Goal: Task Accomplishment & Management: Use online tool/utility

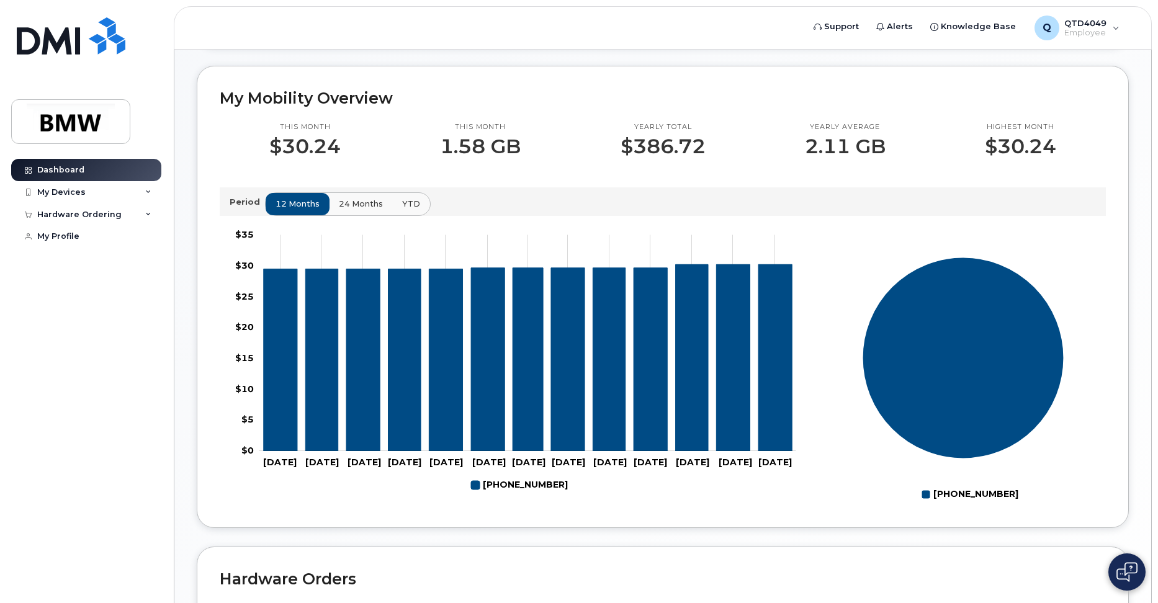
scroll to position [310, 0]
click at [346, 209] on span "24 months" at bounding box center [361, 203] width 44 height 12
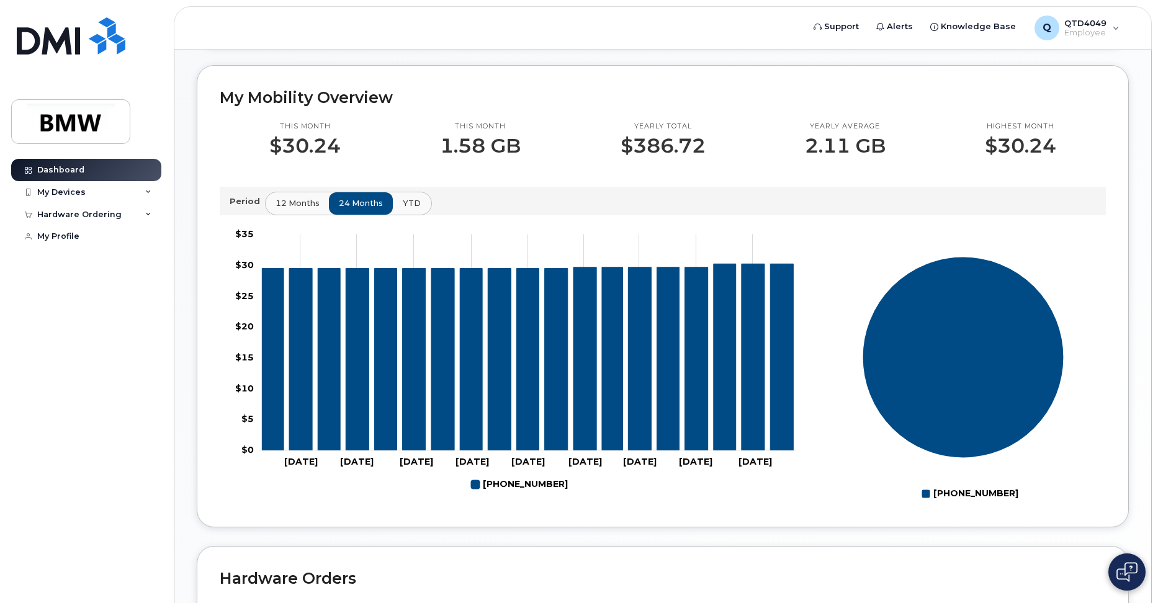
click at [407, 209] on span "YTD" at bounding box center [412, 203] width 18 height 12
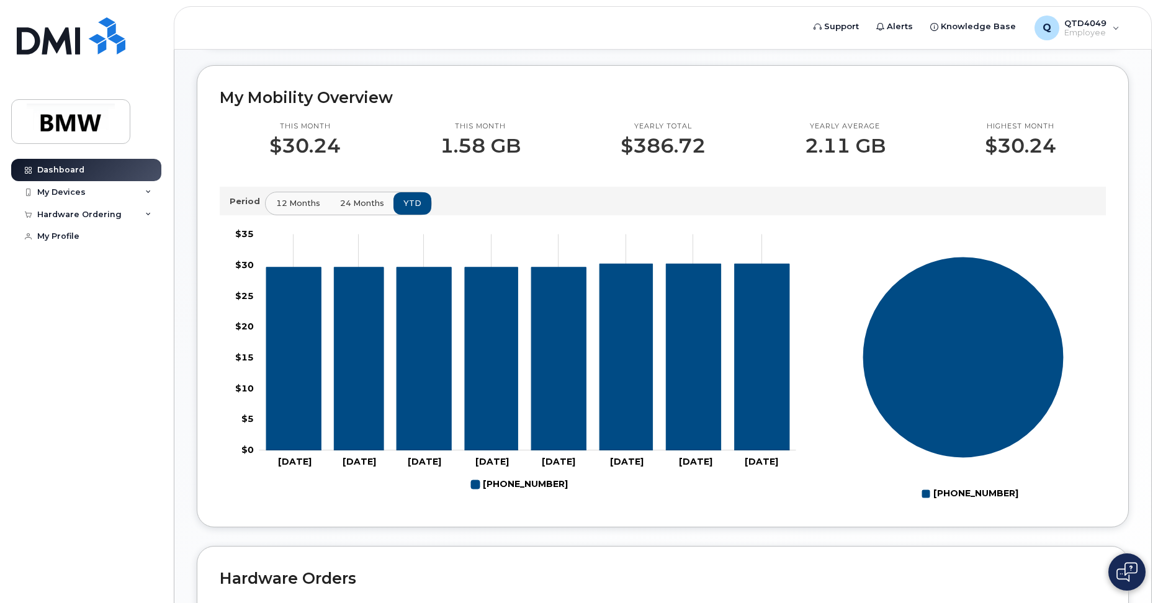
click at [308, 209] on span "12 months" at bounding box center [298, 203] width 44 height 12
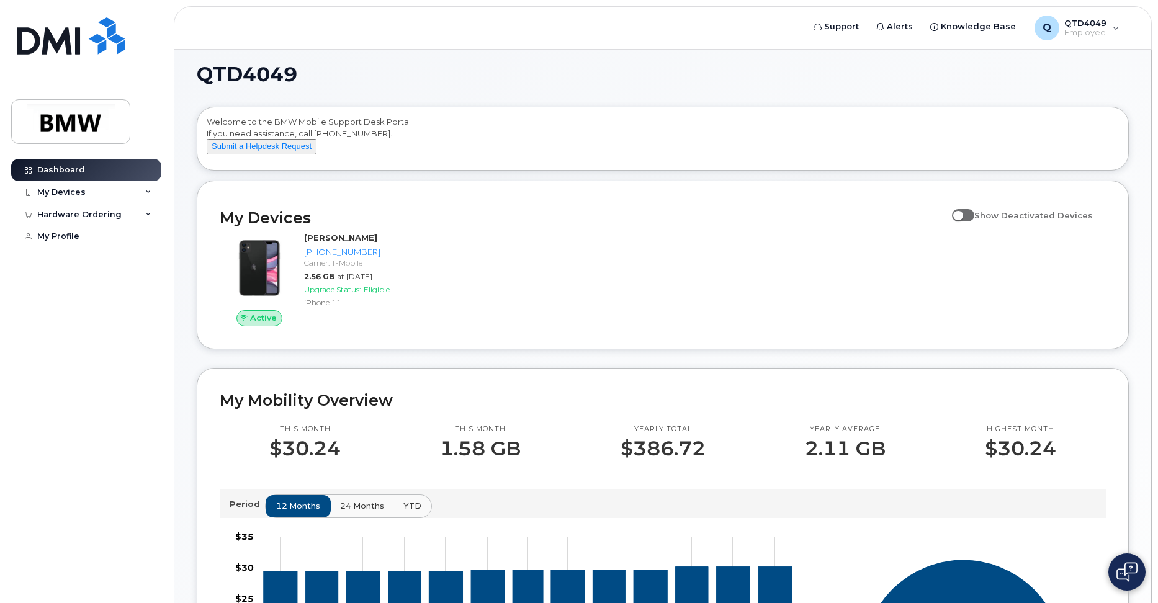
scroll to position [0, 0]
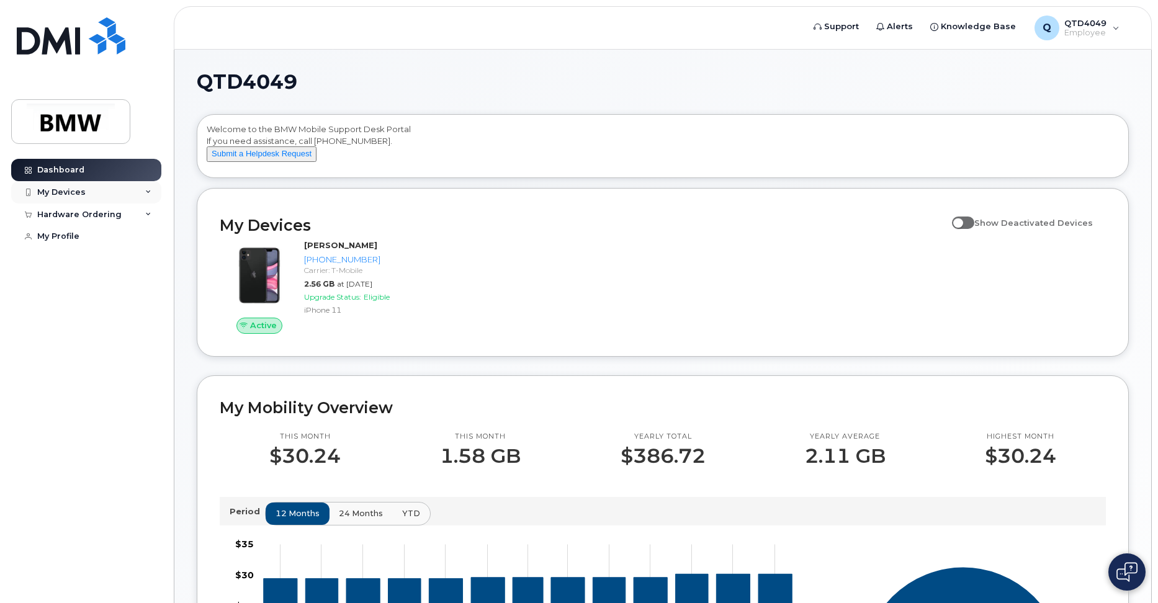
click at [150, 187] on div "My Devices" at bounding box center [86, 192] width 150 height 22
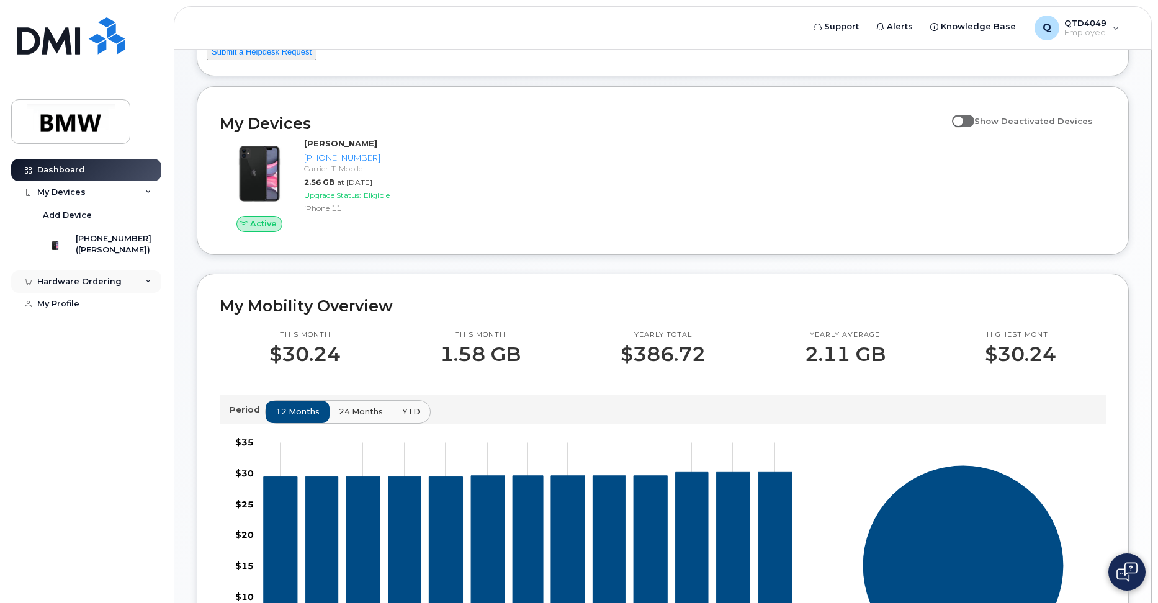
scroll to position [124, 0]
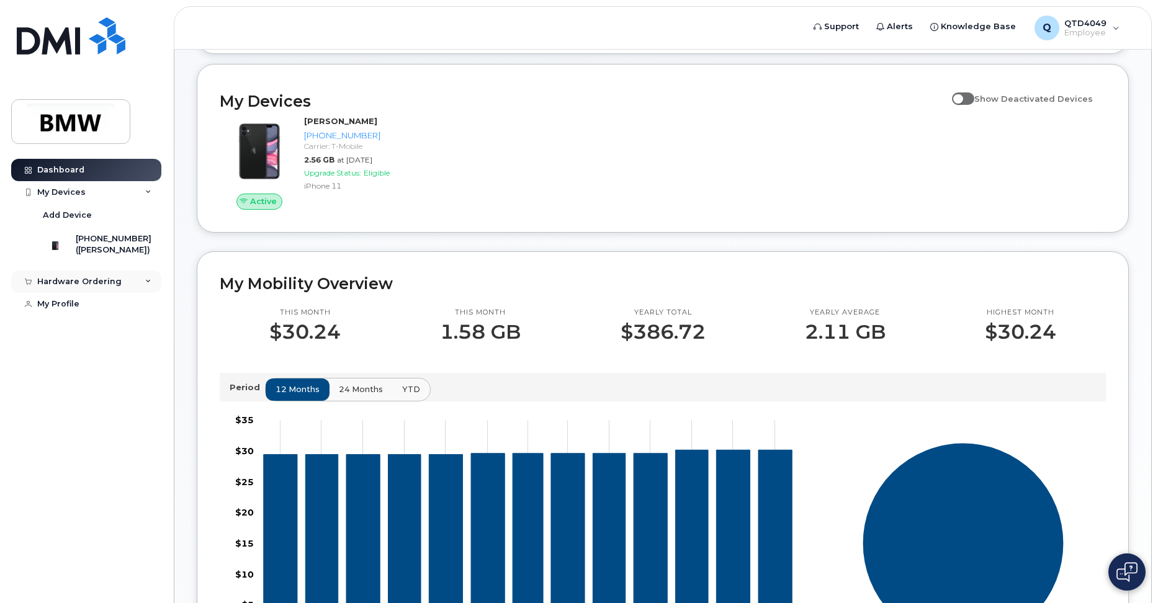
click at [143, 293] on div "Hardware Ordering" at bounding box center [86, 282] width 150 height 22
click at [60, 310] on div "New Order" at bounding box center [66, 304] width 47 height 11
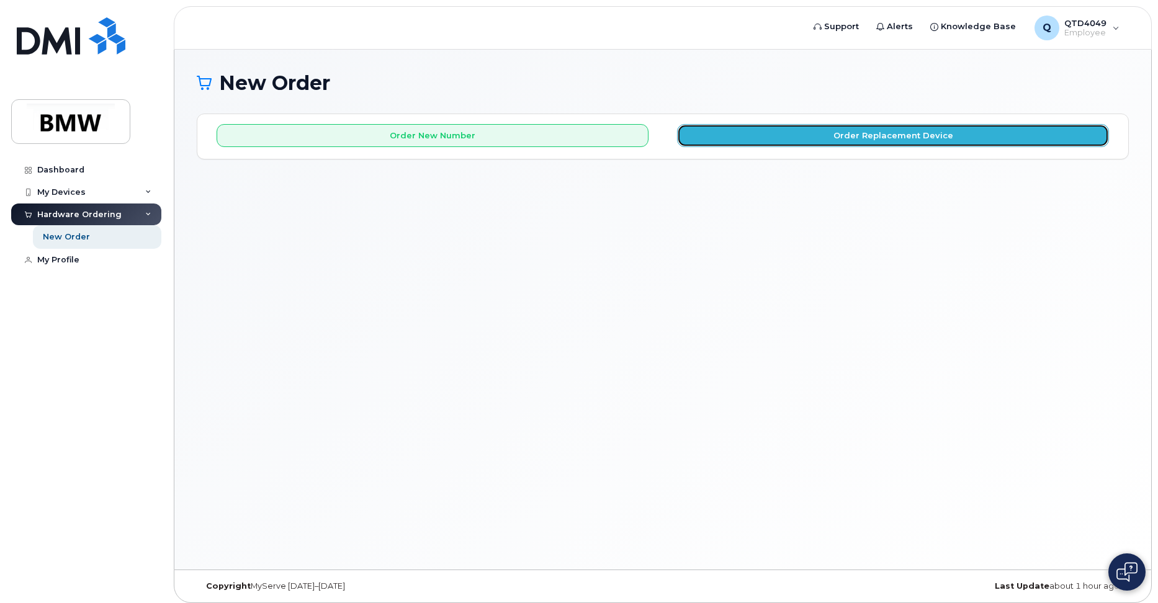
click at [849, 137] on button "Order Replacement Device" at bounding box center [893, 135] width 432 height 23
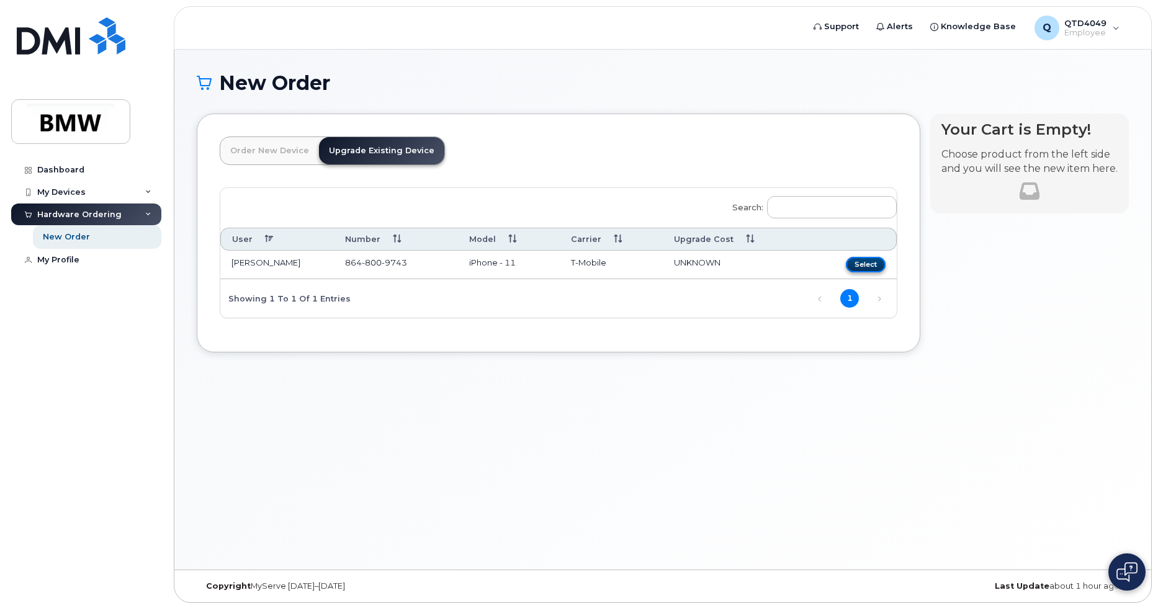
click at [871, 265] on button "Select" at bounding box center [866, 265] width 40 height 16
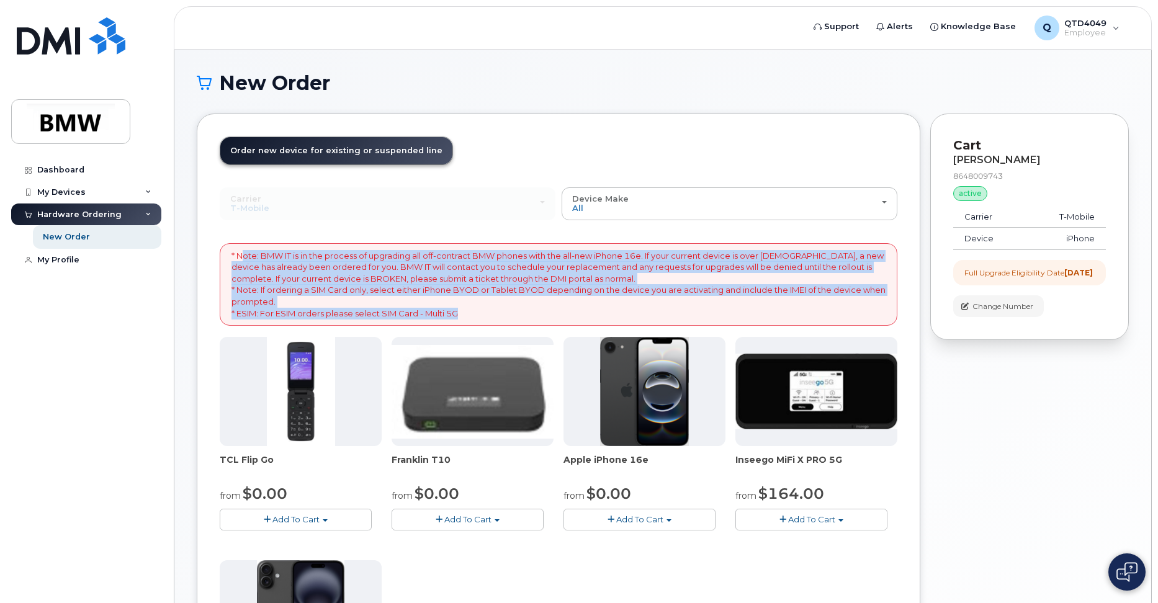
drag, startPoint x: 241, startPoint y: 257, endPoint x: 871, endPoint y: 311, distance: 632.1
click at [871, 311] on p "* Note: BMW IT is in the process of upgrading all off-contract BMW phones with …" at bounding box center [558, 284] width 654 height 69
click at [570, 277] on p "* Note: BMW IT is in the process of upgrading all off-contract BMW phones with …" at bounding box center [558, 284] width 654 height 69
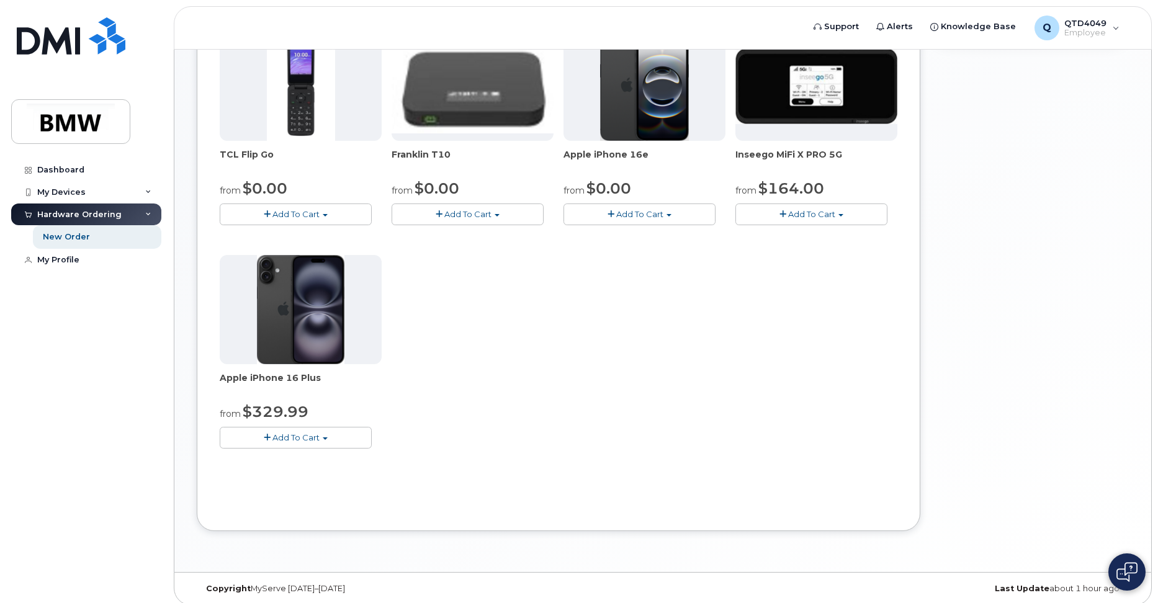
scroll to position [128, 0]
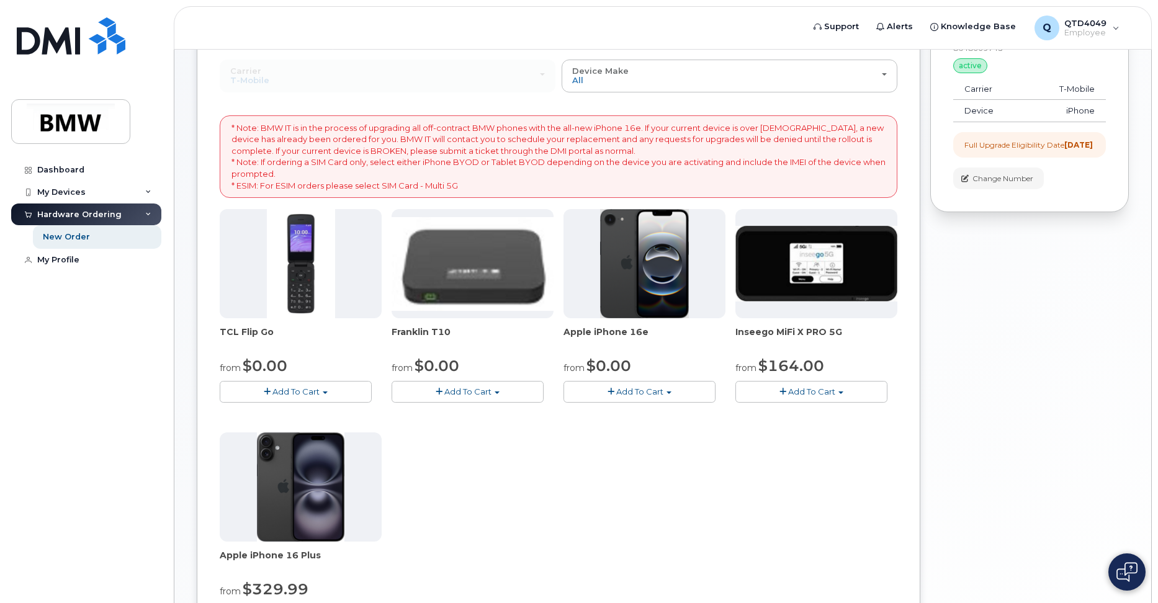
click at [282, 274] on img at bounding box center [301, 263] width 68 height 109
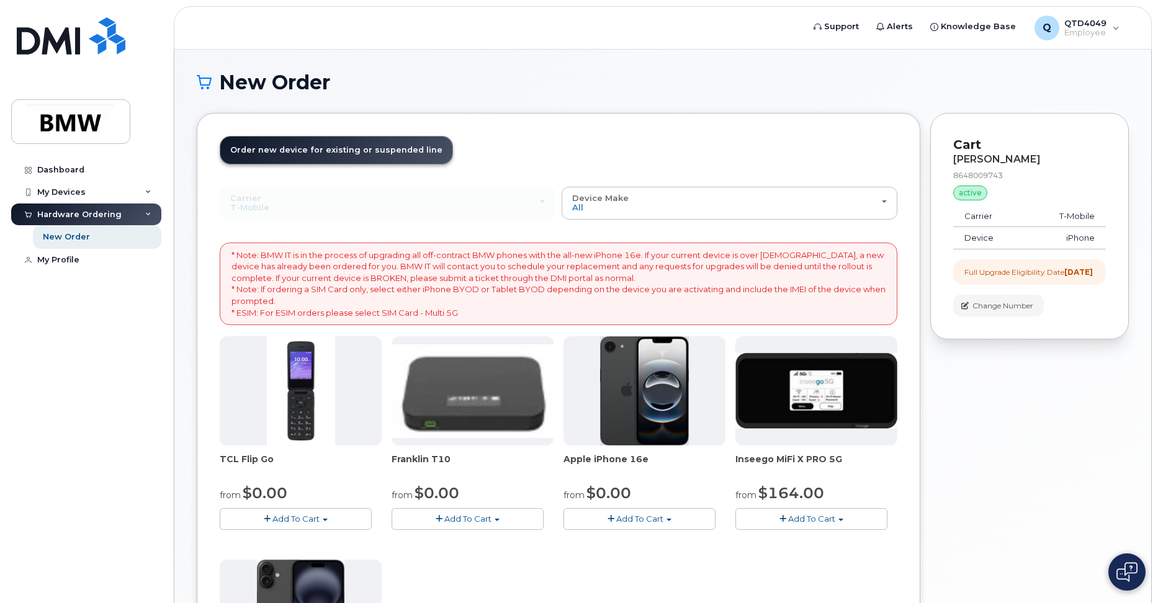
scroll to position [0, 0]
